Goal: Transaction & Acquisition: Obtain resource

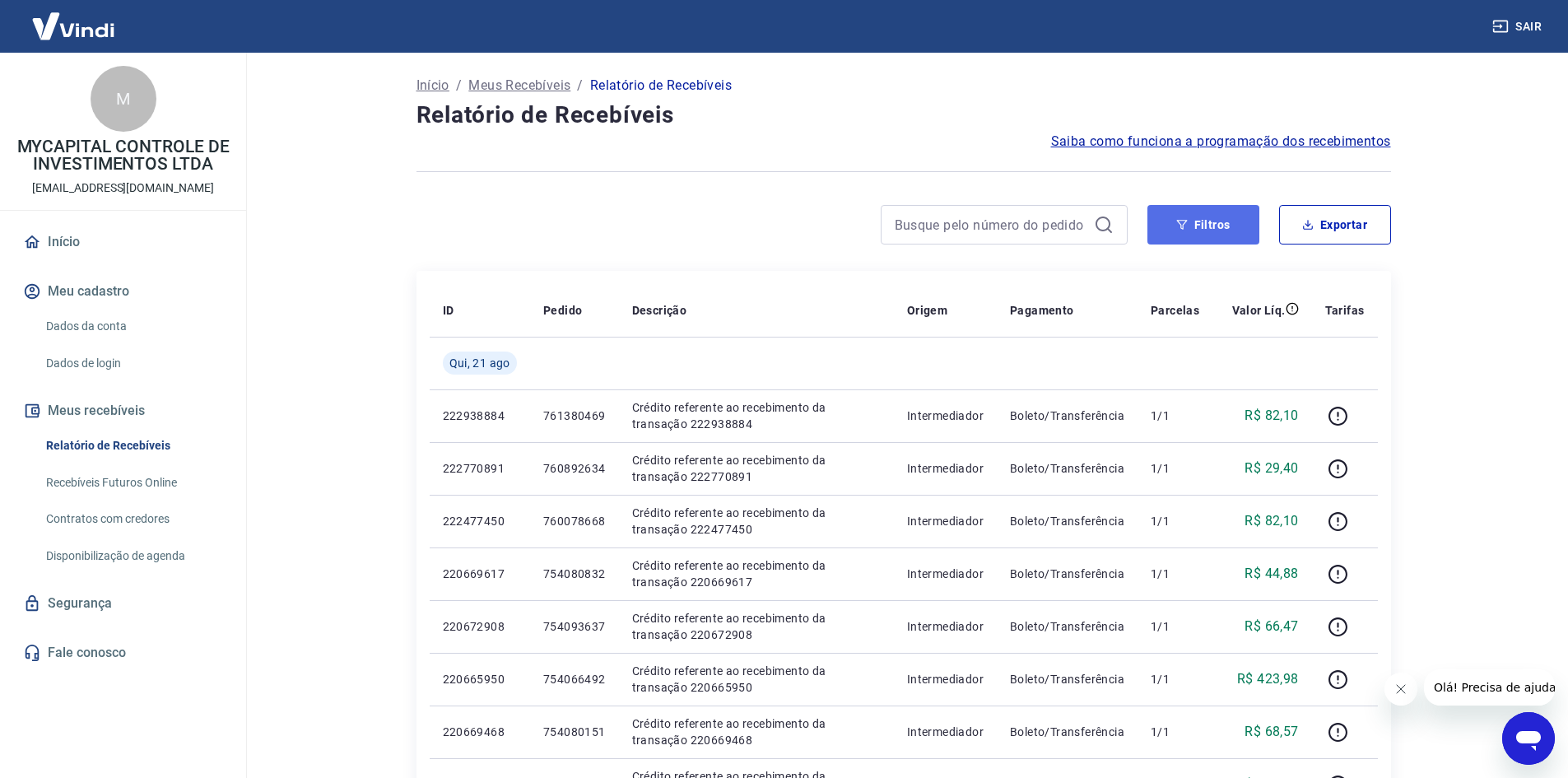
click at [1196, 231] on button "Filtros" at bounding box center [1203, 225] width 112 height 39
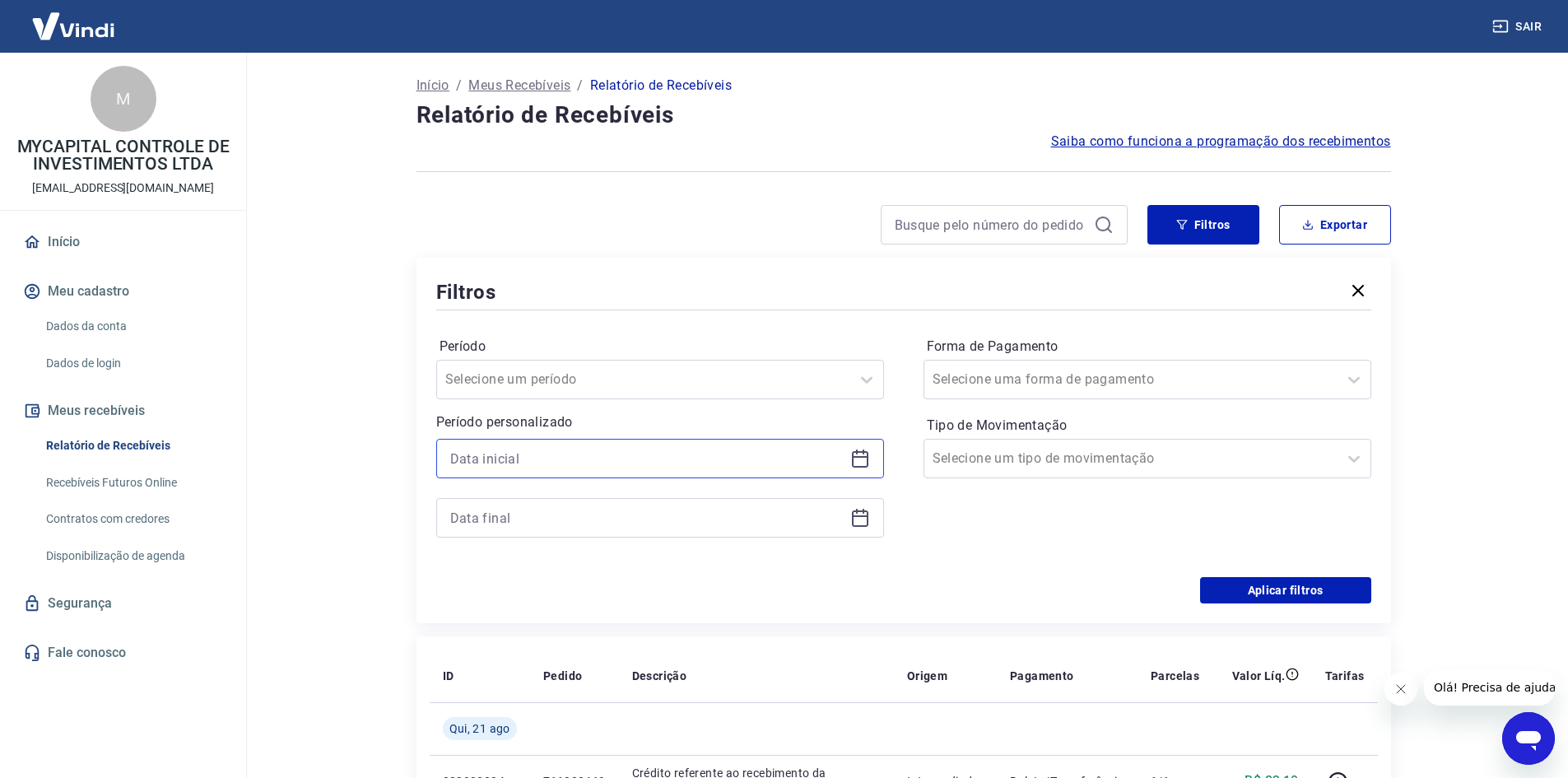
click at [596, 462] on input at bounding box center [647, 459] width 394 height 25
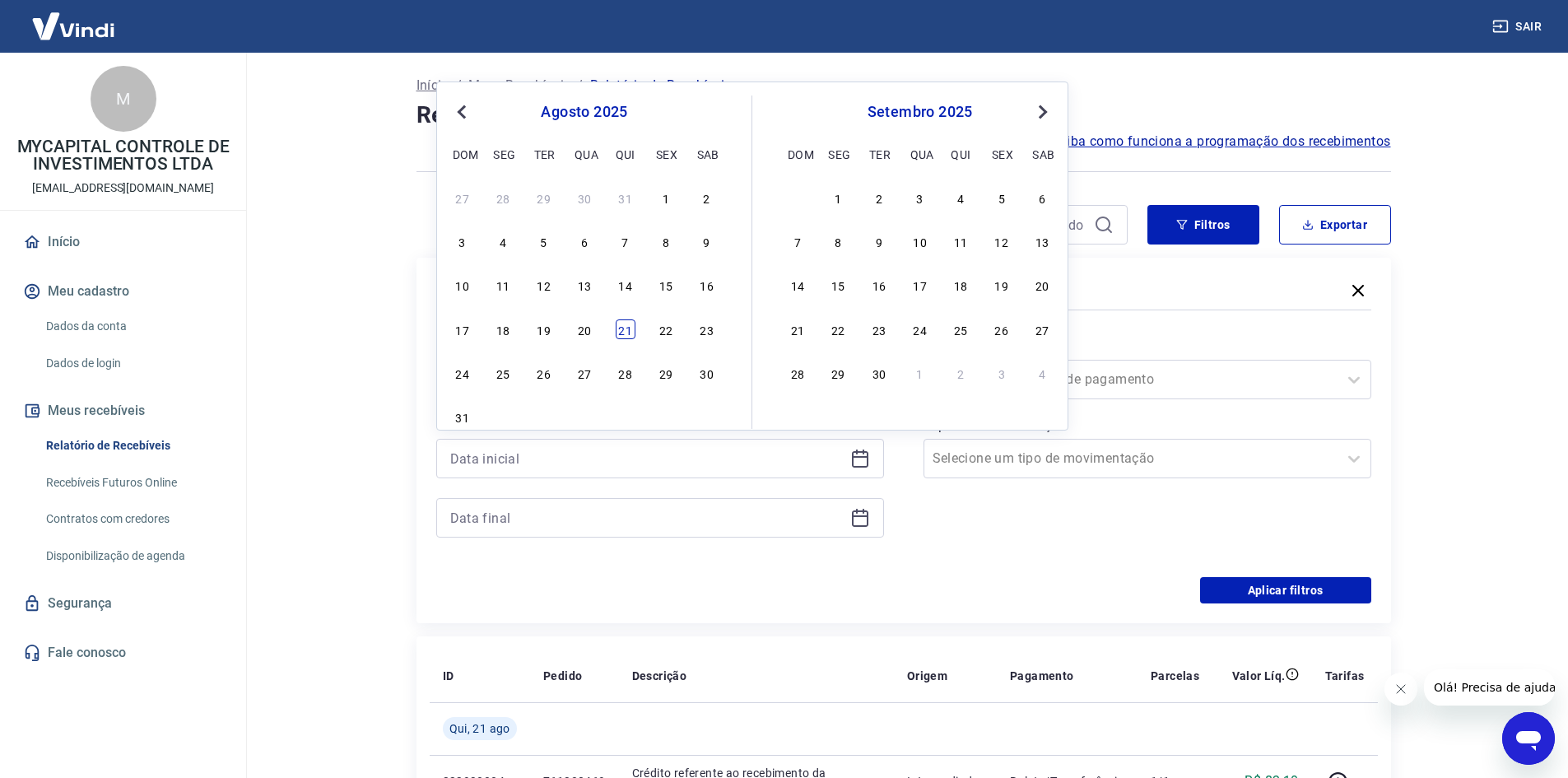
click at [625, 334] on div "21" at bounding box center [625, 329] width 20 height 20
click at [625, 334] on div "Período Selecione um período" at bounding box center [660, 366] width 448 height 66
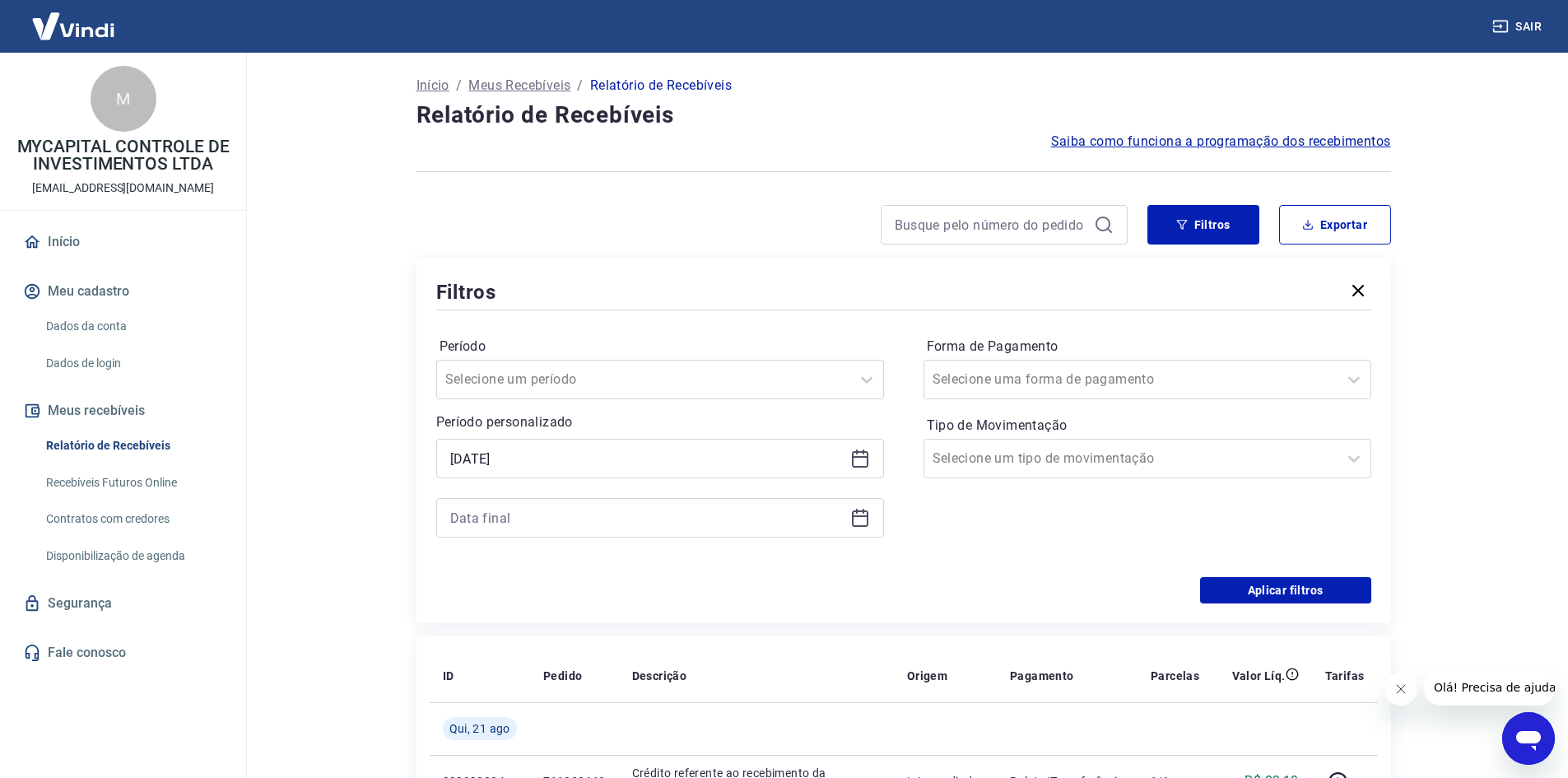
type input "21/08/2025"
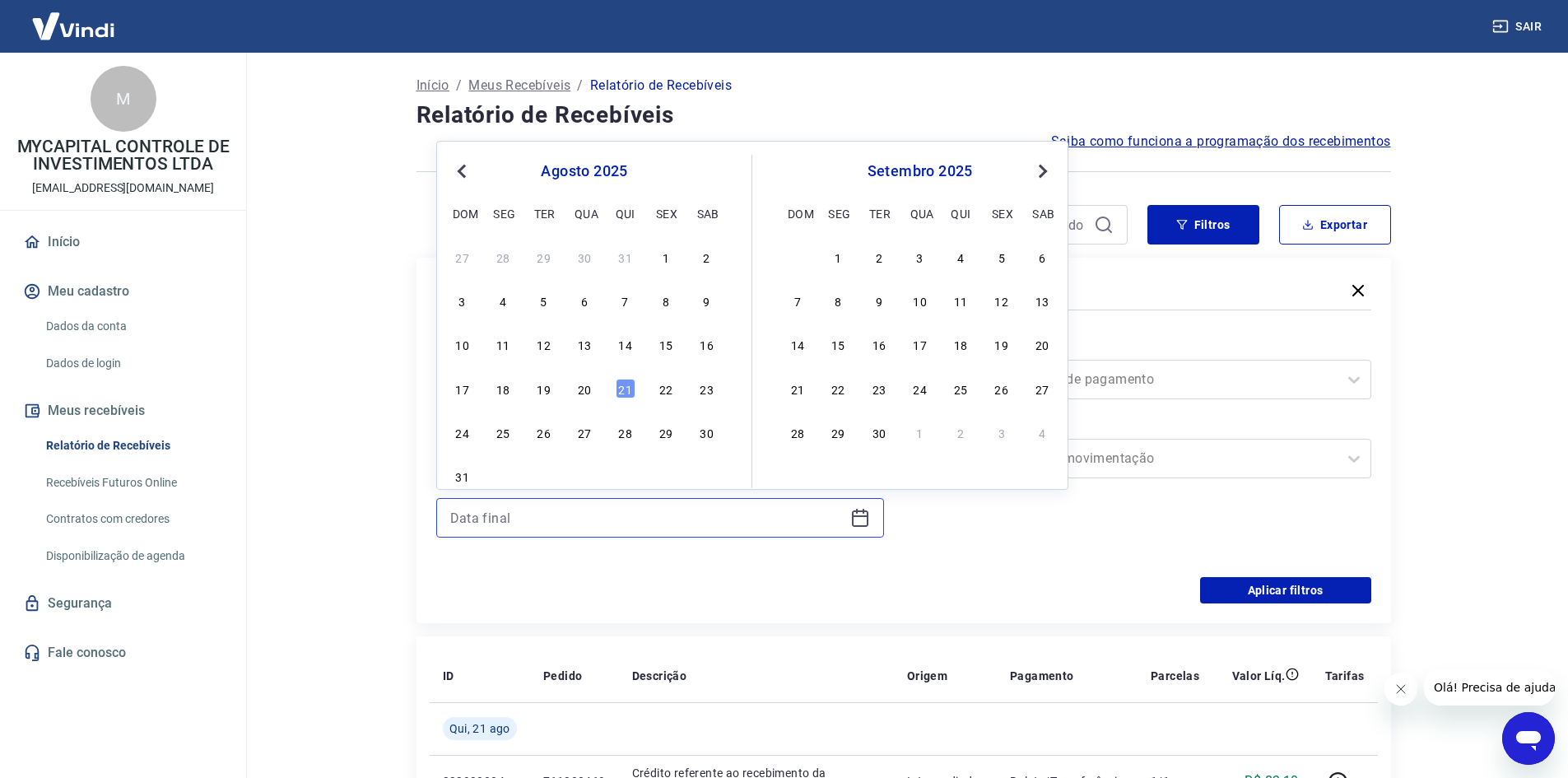
click at [600, 517] on input at bounding box center [647, 518] width 394 height 25
click at [625, 396] on div "21" at bounding box center [625, 388] width 20 height 20
click at [625, 396] on div "Selecione um período" at bounding box center [660, 379] width 448 height 39
type input "21/08/2025"
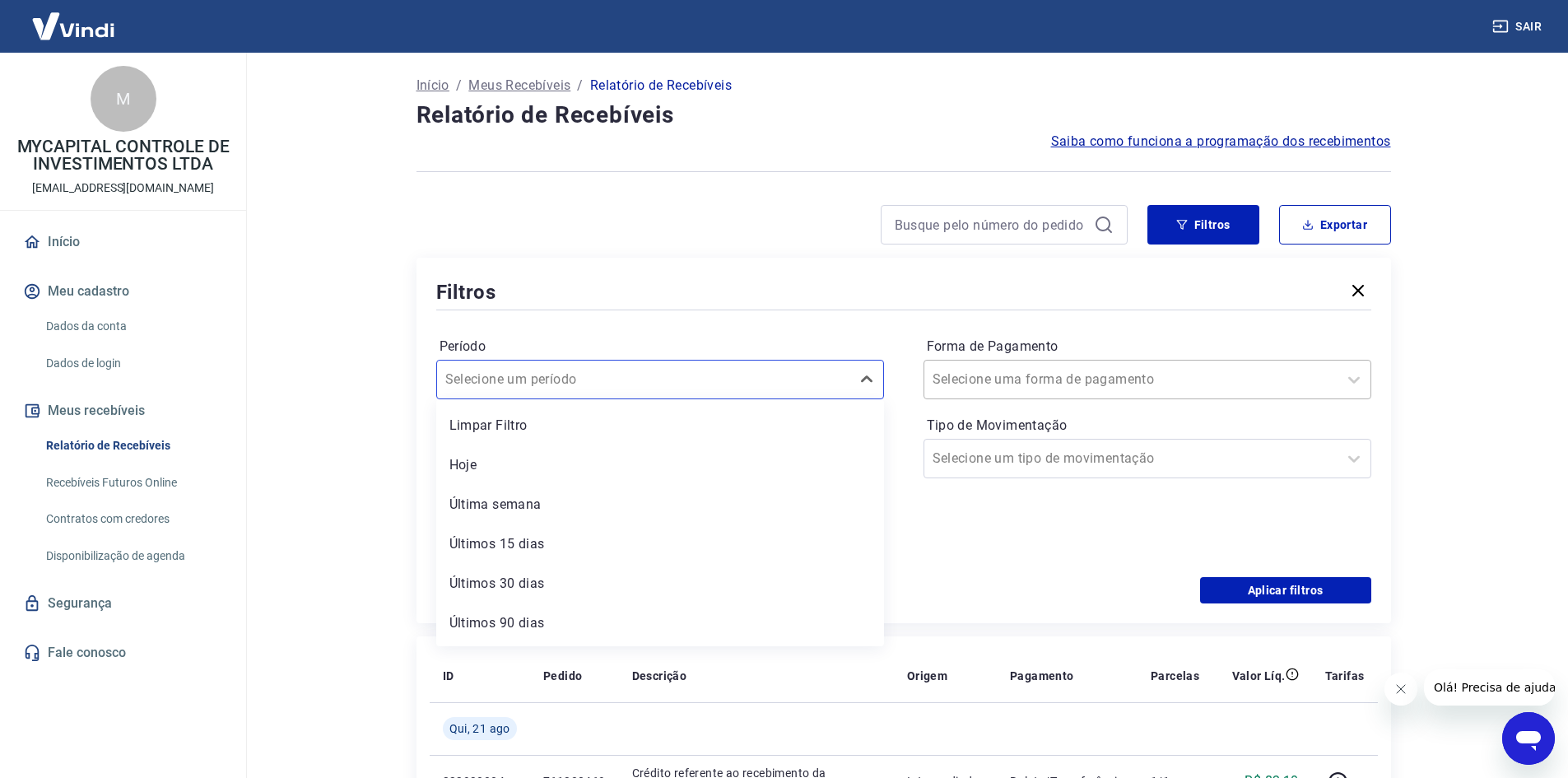
click at [1135, 390] on div at bounding box center [1130, 379] width 397 height 23
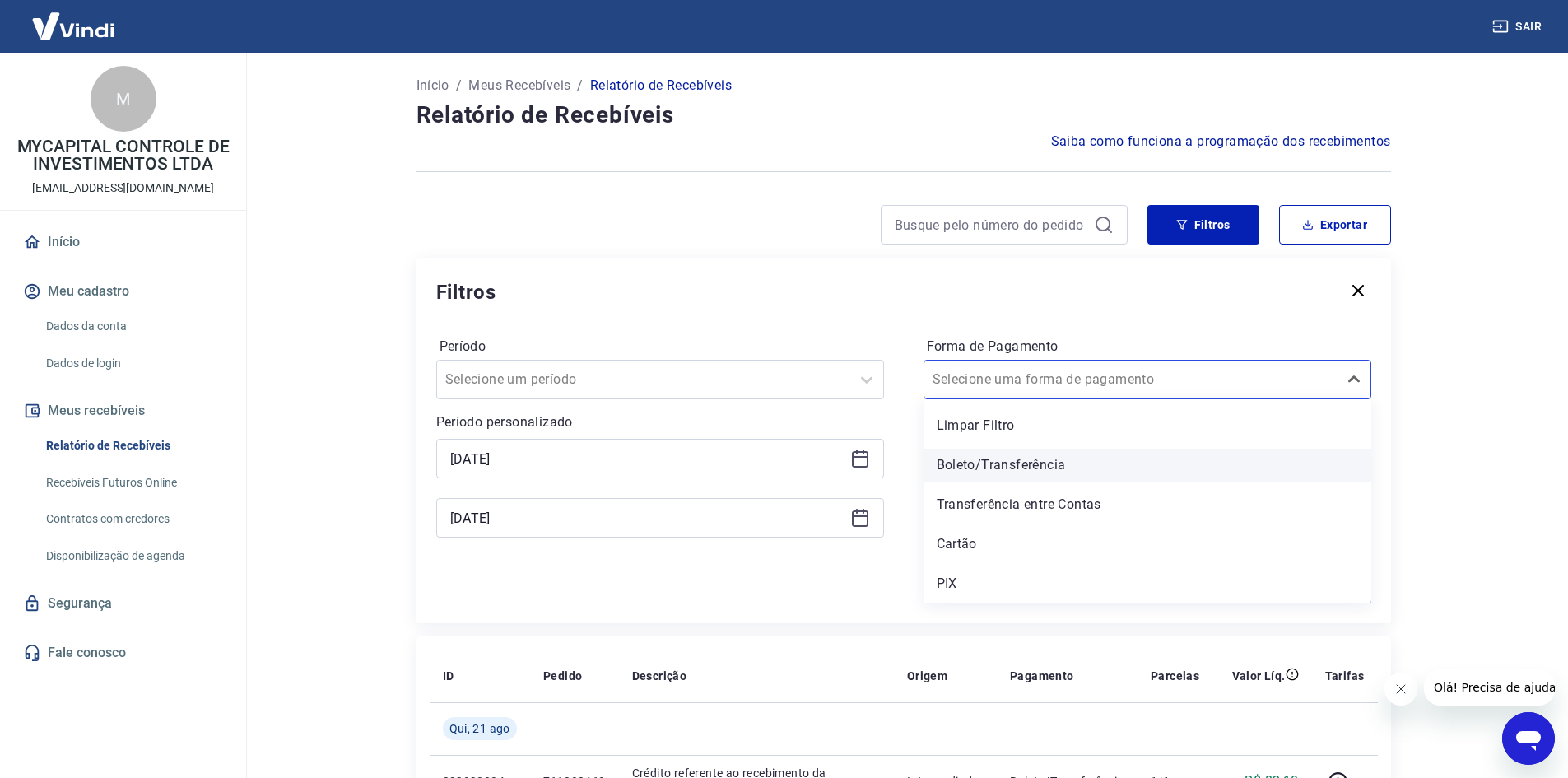
click at [977, 462] on div "Boleto/Transferência" at bounding box center [1148, 465] width 448 height 32
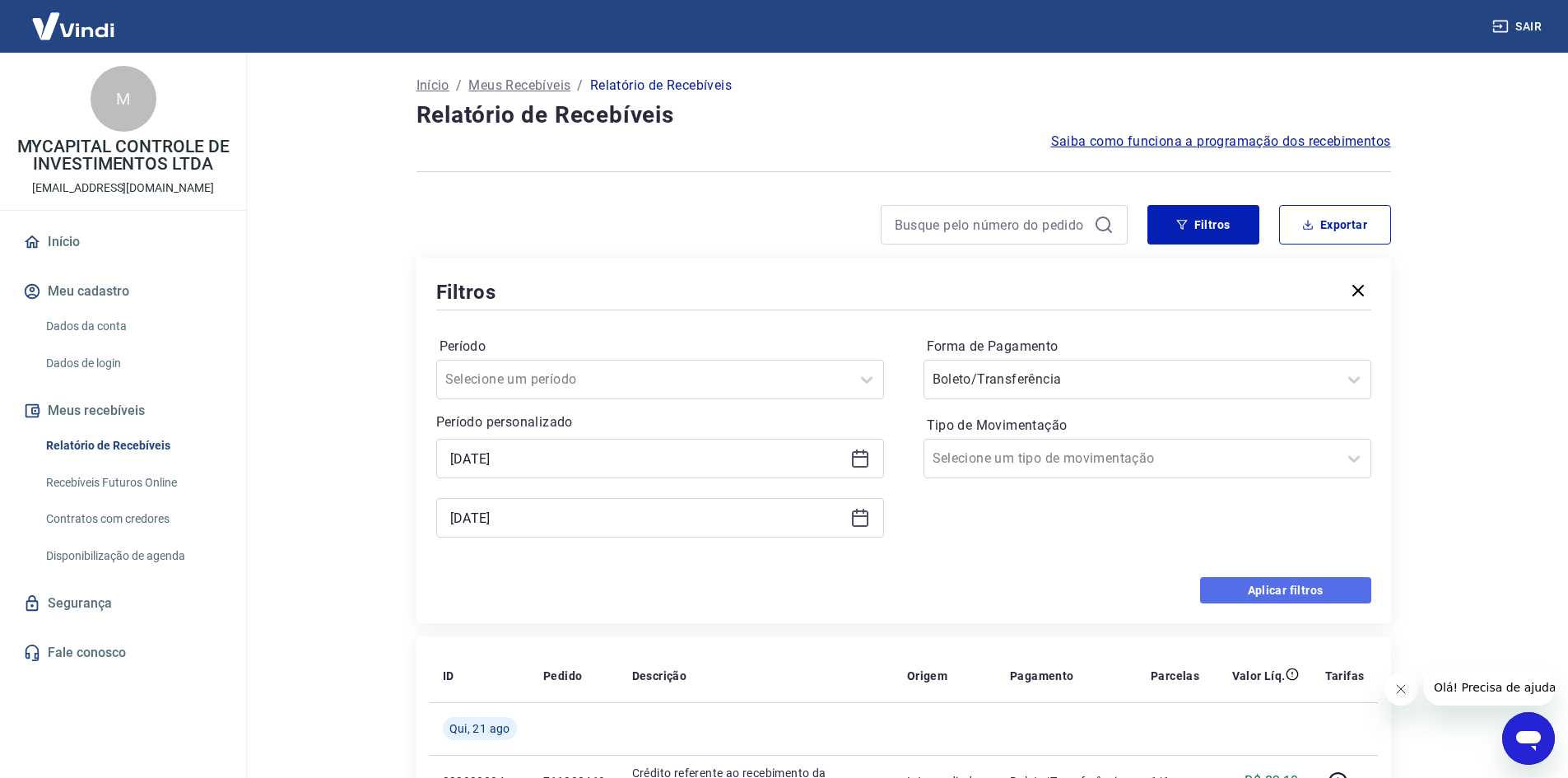
click at [1306, 586] on button "Aplicar filtros" at bounding box center [1285, 591] width 171 height 27
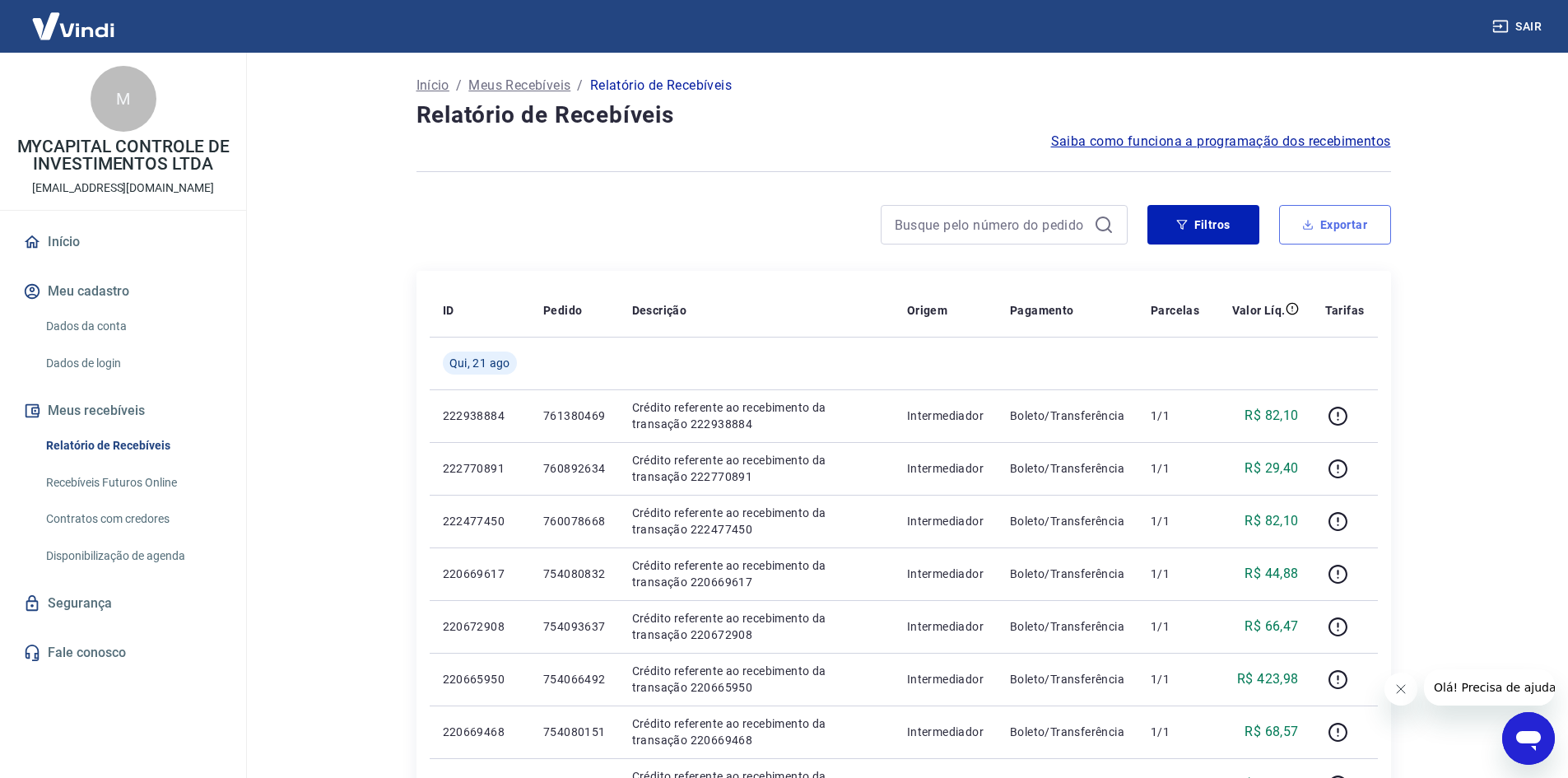
click at [1322, 229] on button "Exportar" at bounding box center [1335, 225] width 112 height 39
type input "21/08/2025"
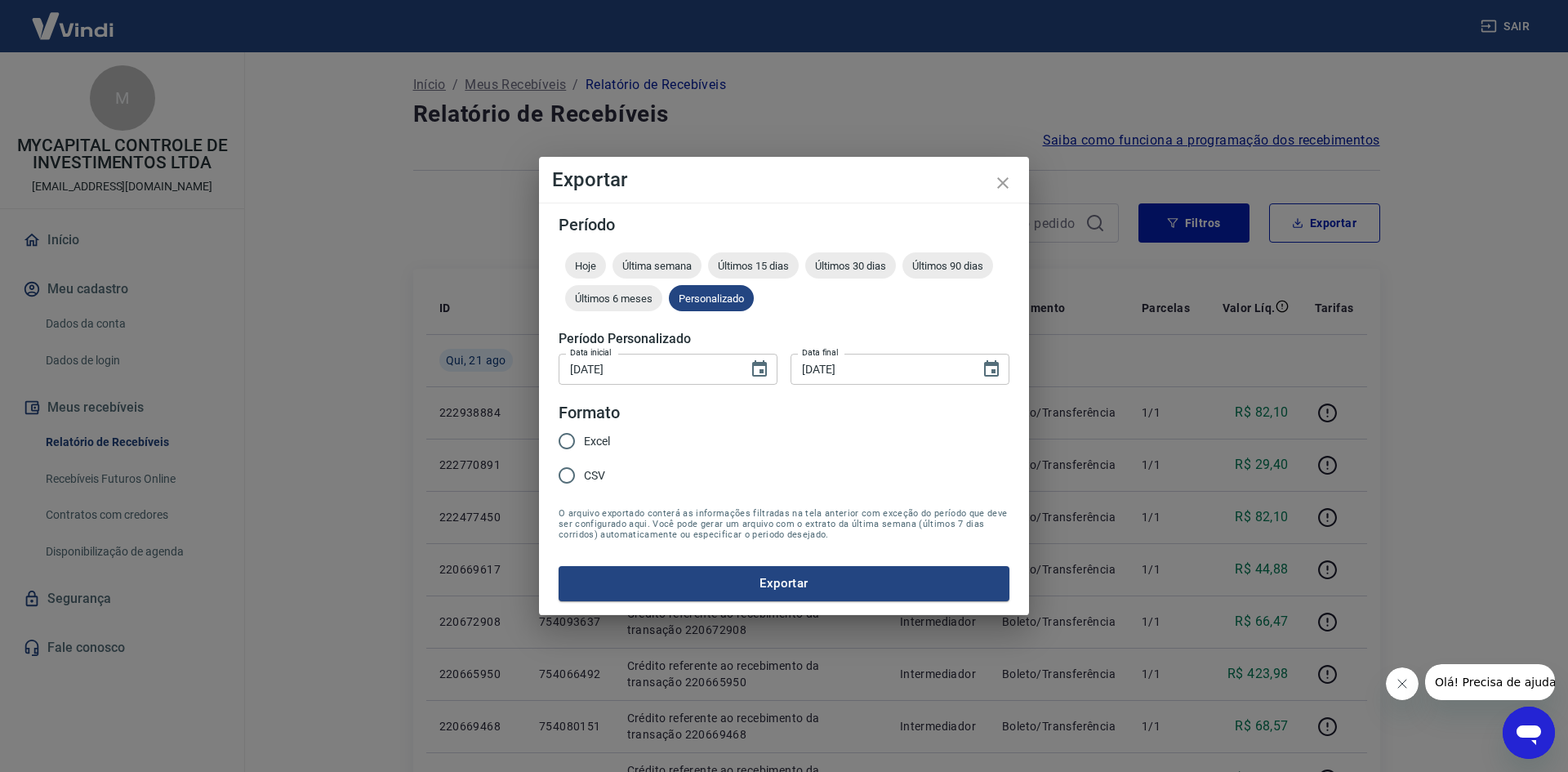
click at [598, 427] on label "Excel" at bounding box center [580, 441] width 61 height 34
click at [584, 427] on input "Excel" at bounding box center [567, 441] width 34 height 34
radio input "true"
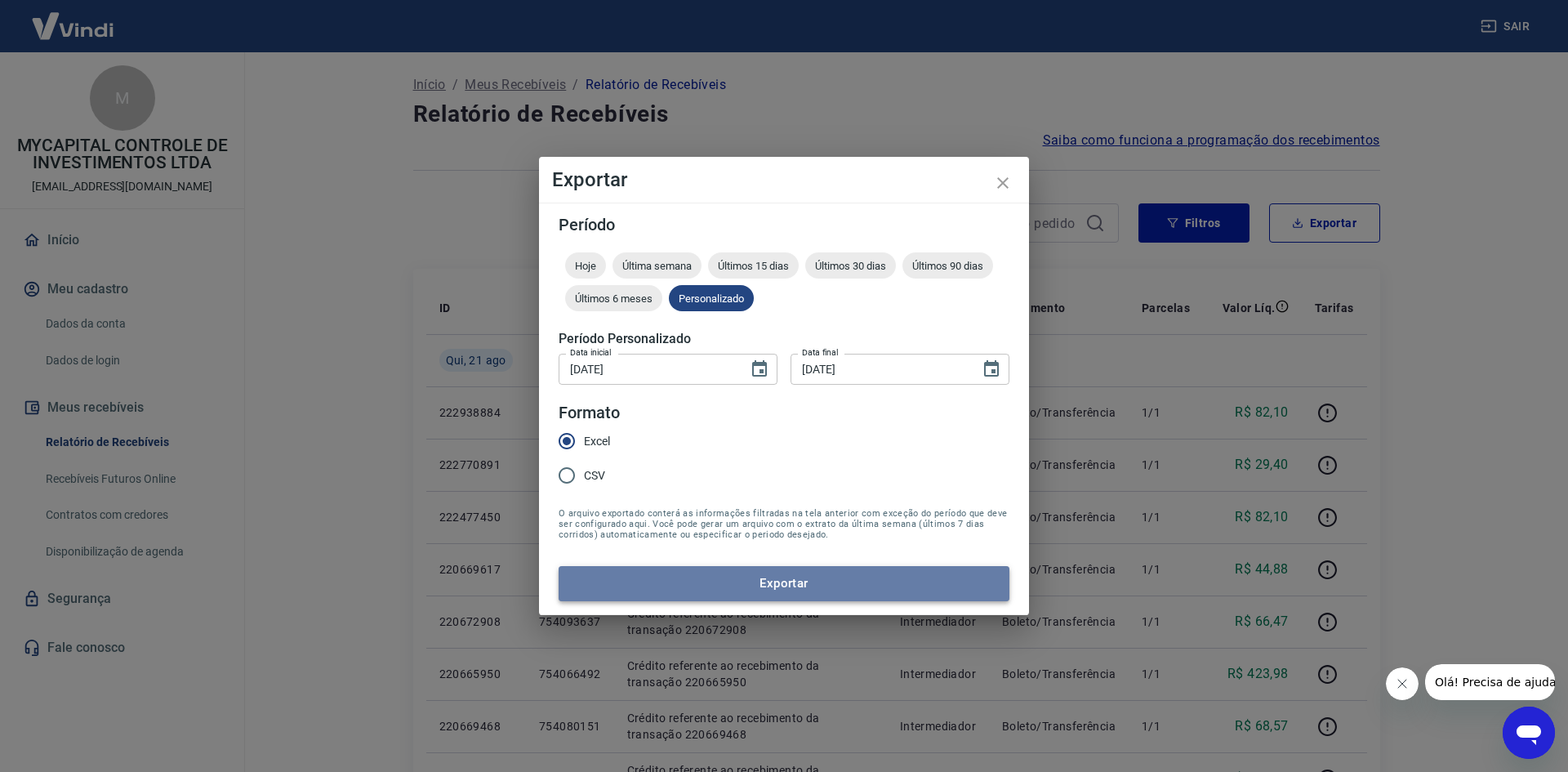
click at [760, 579] on button "Exportar" at bounding box center [784, 583] width 451 height 34
